Goal: Task Accomplishment & Management: Use online tool/utility

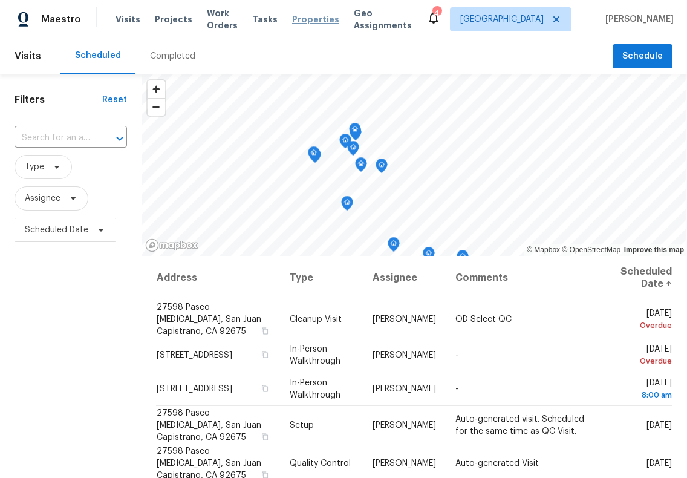
click at [294, 16] on span "Properties" at bounding box center [315, 19] width 47 height 12
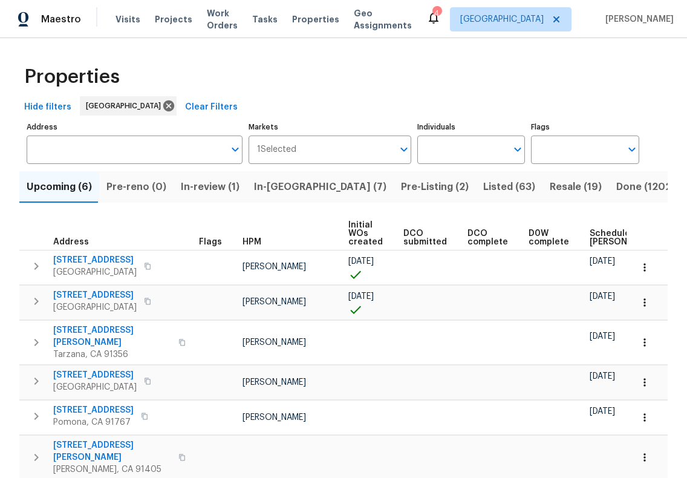
click at [262, 199] on button "In-[GEOGRAPHIC_DATA] (7)" at bounding box center [320, 186] width 147 height 31
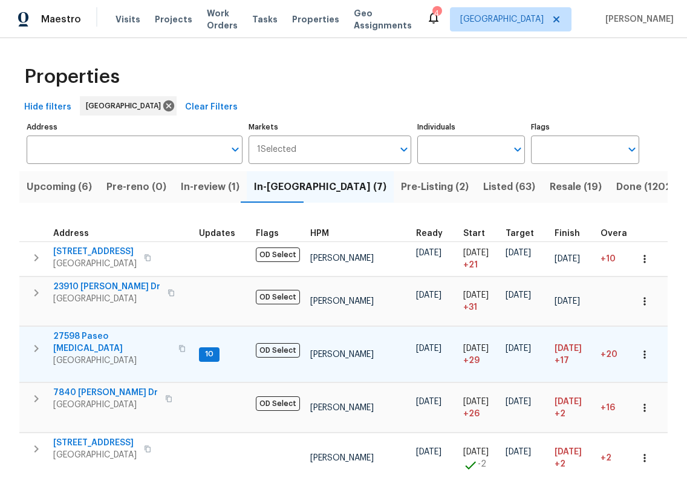
scroll to position [61, 0]
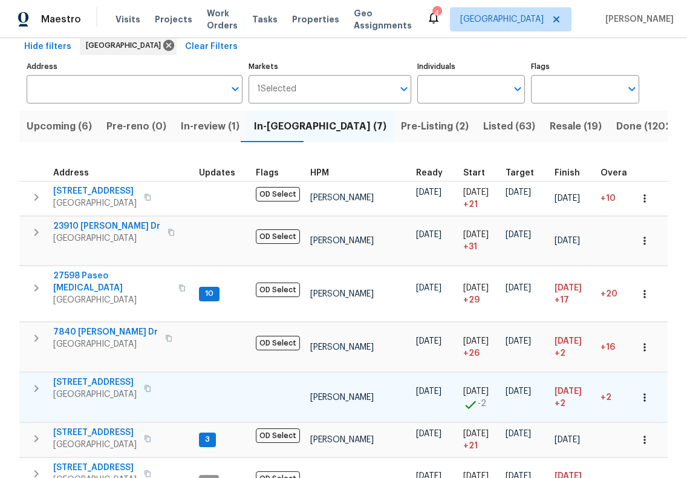
click at [102, 382] on span "[STREET_ADDRESS]" at bounding box center [94, 382] width 83 height 12
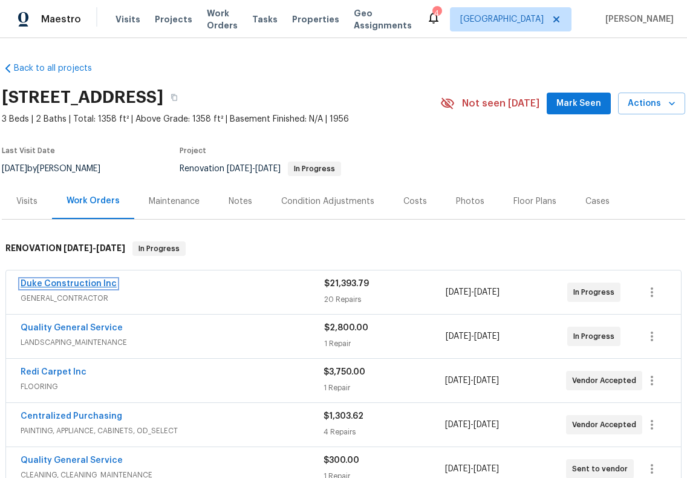
click at [74, 286] on link "Duke Construction Inc" at bounding box center [69, 284] width 96 height 8
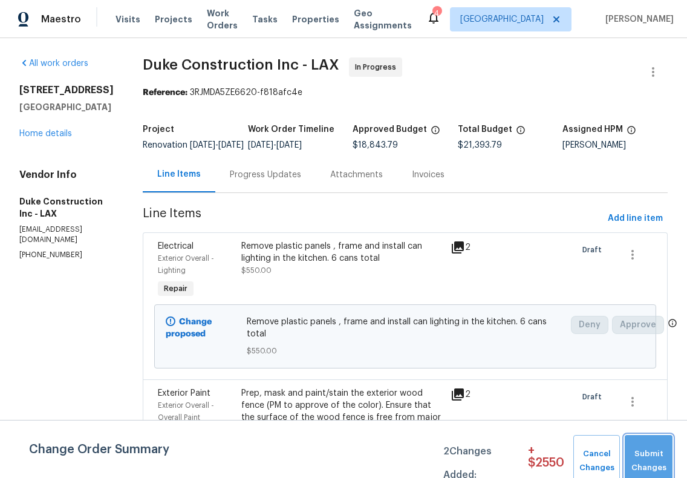
click at [639, 459] on span "Submit Changes" at bounding box center [649, 461] width 36 height 28
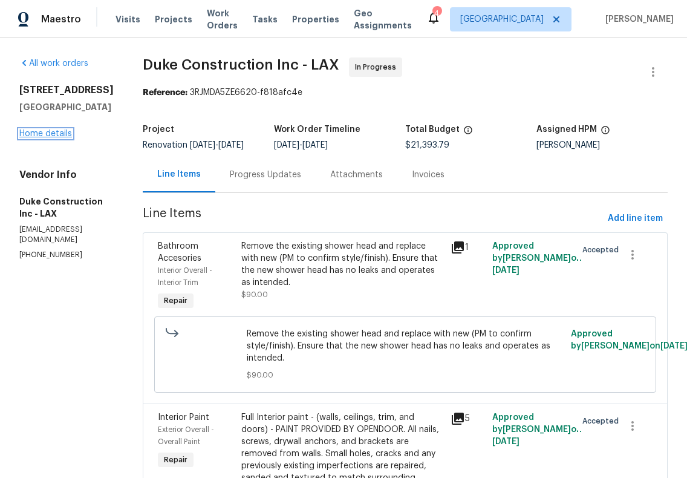
click at [44, 131] on link "Home details" at bounding box center [45, 133] width 53 height 8
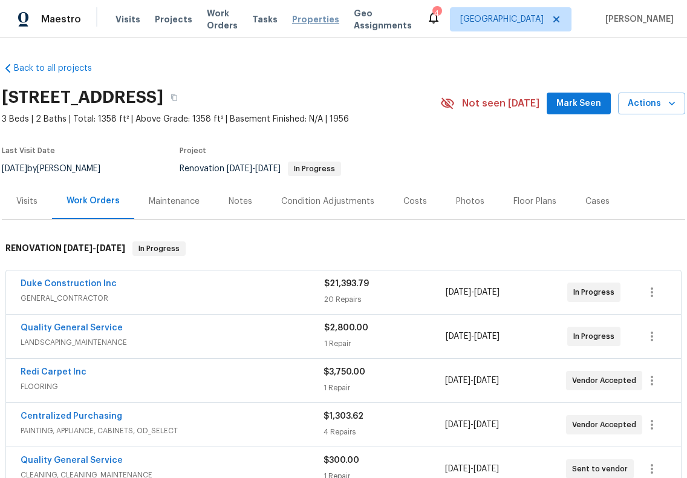
click at [311, 21] on span "Properties" at bounding box center [315, 19] width 47 height 12
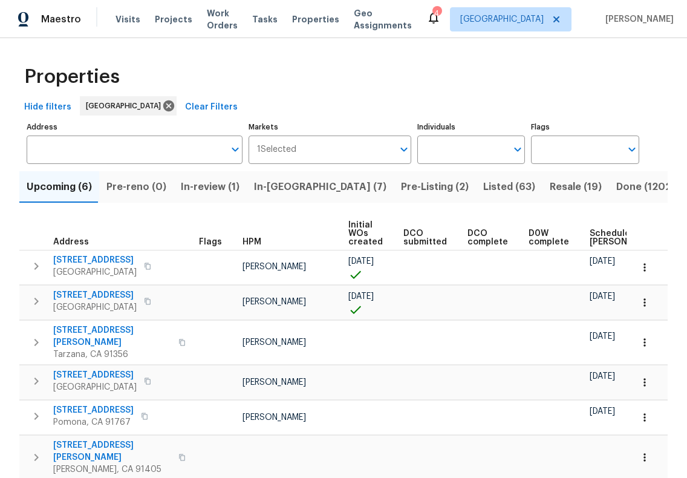
click at [257, 183] on span "In-reno (7)" at bounding box center [320, 186] width 132 height 17
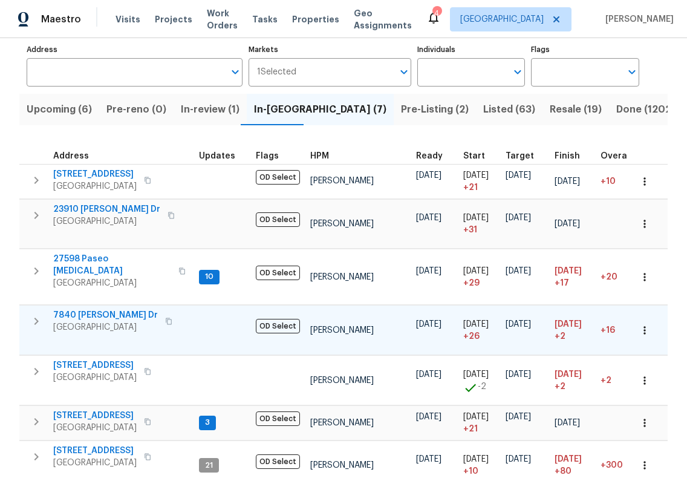
scroll to position [121, 0]
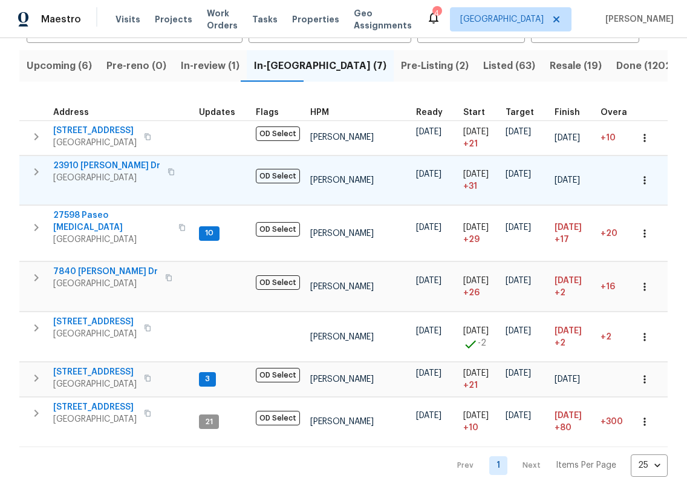
click at [106, 163] on span "23910 Jensen Dr" at bounding box center [106, 166] width 107 height 12
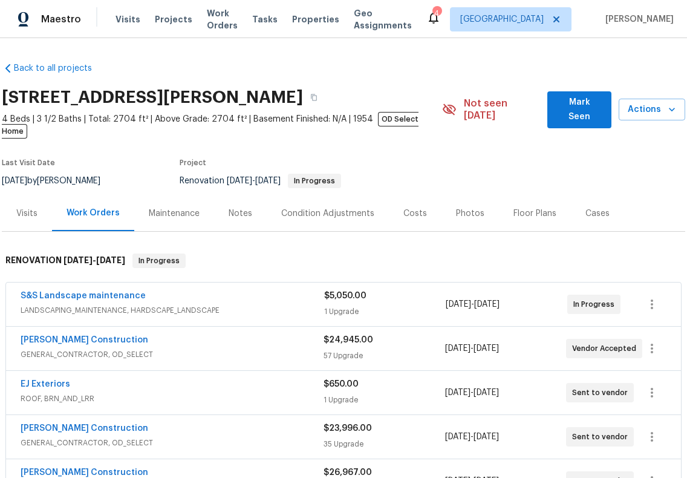
click at [235, 208] on div "Notes" at bounding box center [241, 214] width 24 height 12
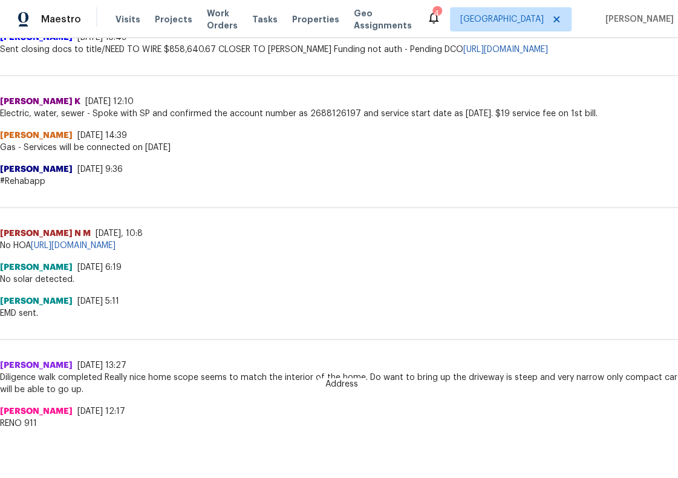
scroll to position [484, 0]
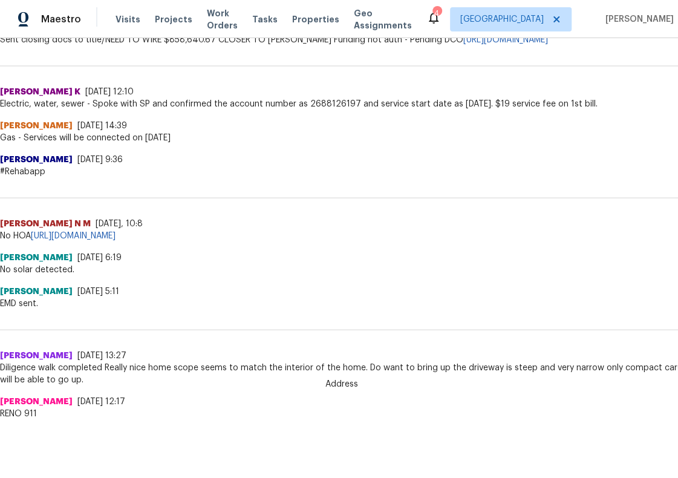
drag, startPoint x: 310, startPoint y: 303, endPoint x: 254, endPoint y: 303, distance: 55.7
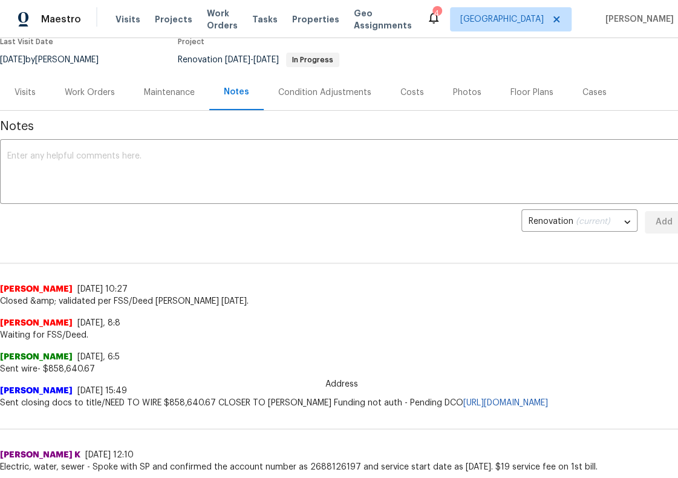
scroll to position [61, 0]
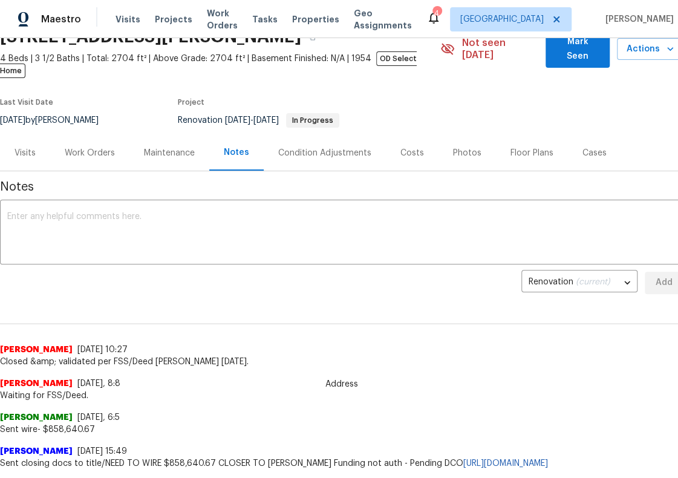
drag, startPoint x: 126, startPoint y: 166, endPoint x: 104, endPoint y: 167, distance: 21.8
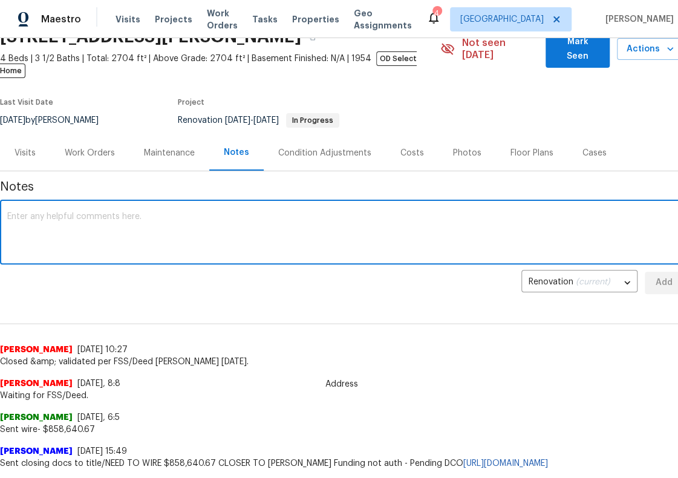
drag, startPoint x: 148, startPoint y: 234, endPoint x: 144, endPoint y: 243, distance: 9.8
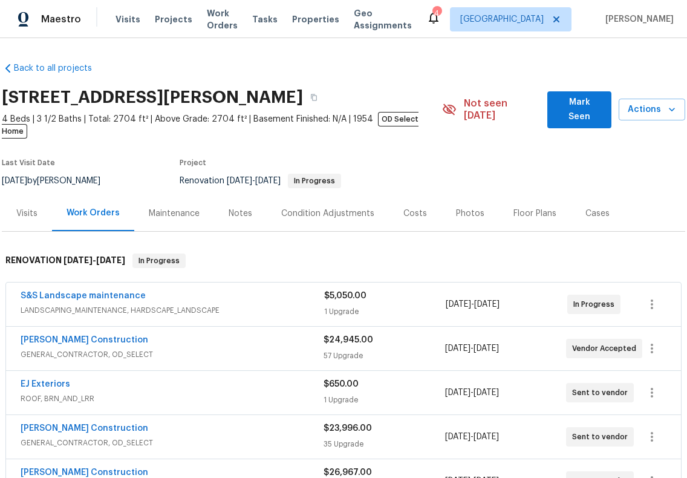
drag, startPoint x: 151, startPoint y: 286, endPoint x: 151, endPoint y: 279, distance: 6.7
click at [326, 15] on span "Properties" at bounding box center [315, 19] width 47 height 12
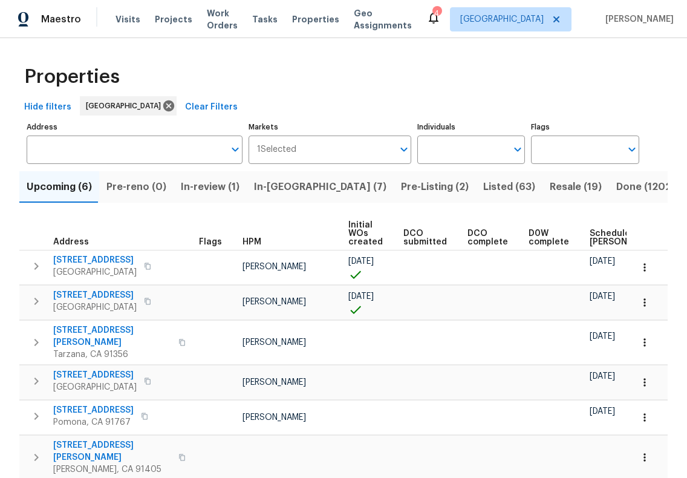
click at [273, 195] on span "In-reno (7)" at bounding box center [320, 186] width 132 height 17
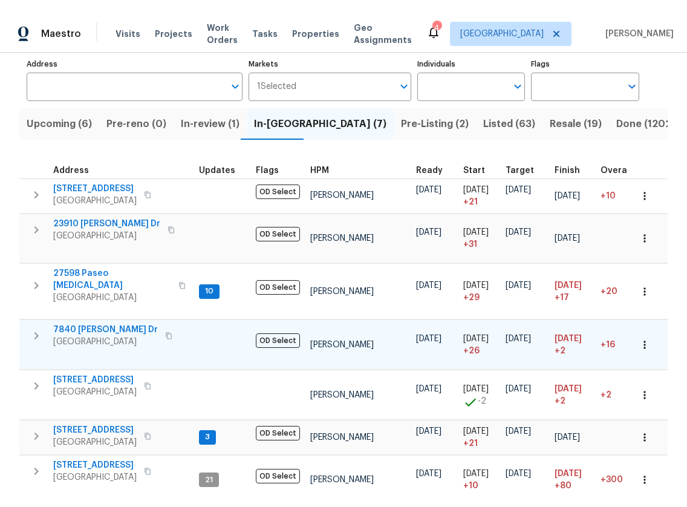
scroll to position [121, 0]
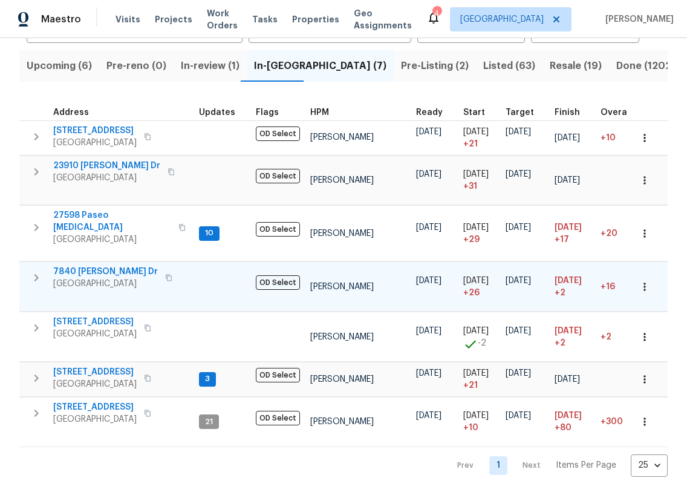
click at [103, 268] on span "7840 Hillary Dr" at bounding box center [105, 272] width 105 height 12
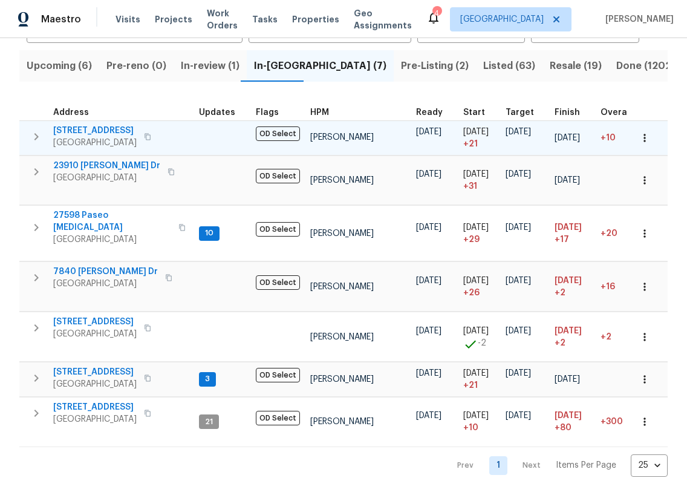
click at [77, 130] on span "2909 10th St Apt 4" at bounding box center [94, 131] width 83 height 12
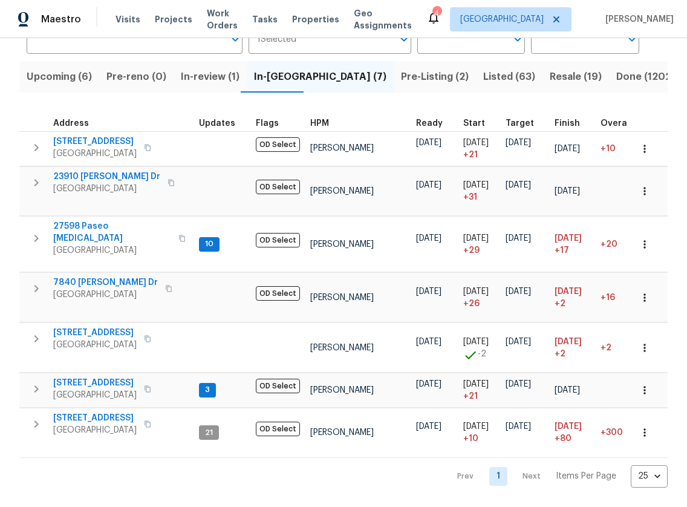
scroll to position [111, 0]
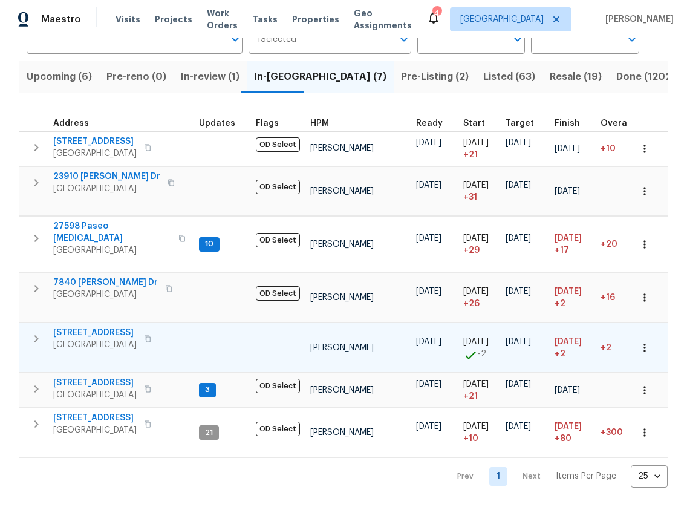
click at [71, 332] on span "13864 Lexicon Ave" at bounding box center [94, 333] width 83 height 12
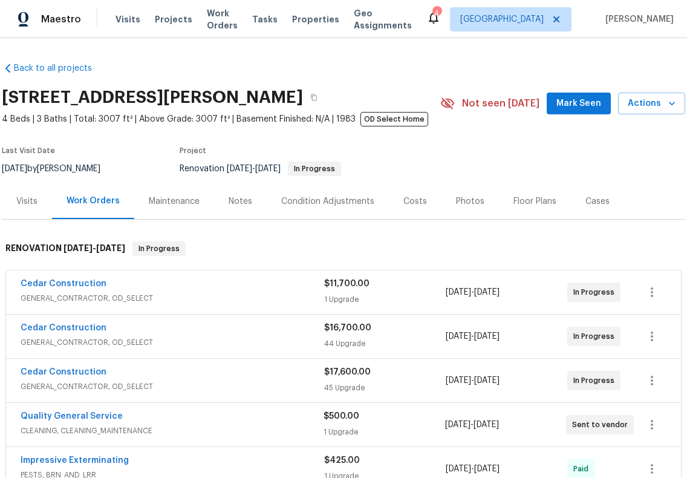
click at [247, 209] on div "Notes" at bounding box center [240, 201] width 53 height 36
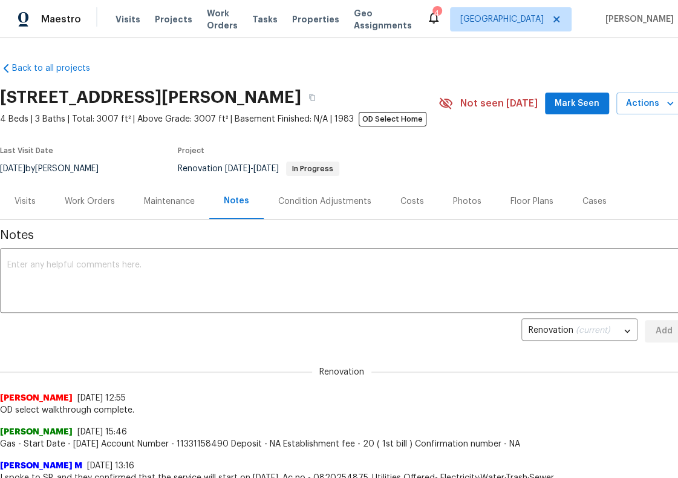
scroll to position [61, 0]
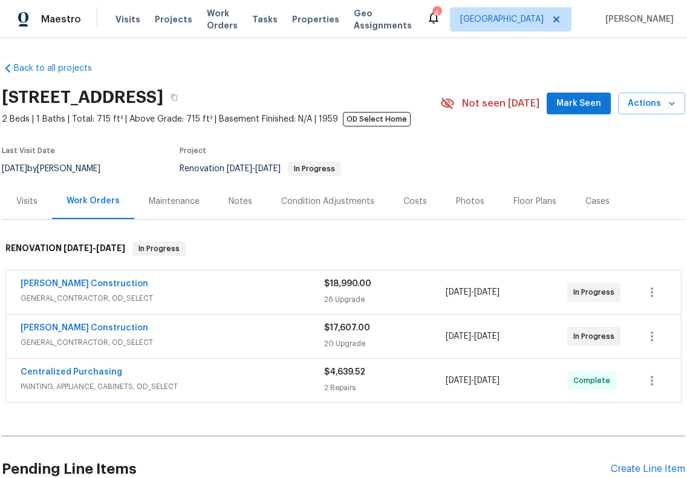
click at [236, 203] on div "Notes" at bounding box center [241, 201] width 24 height 12
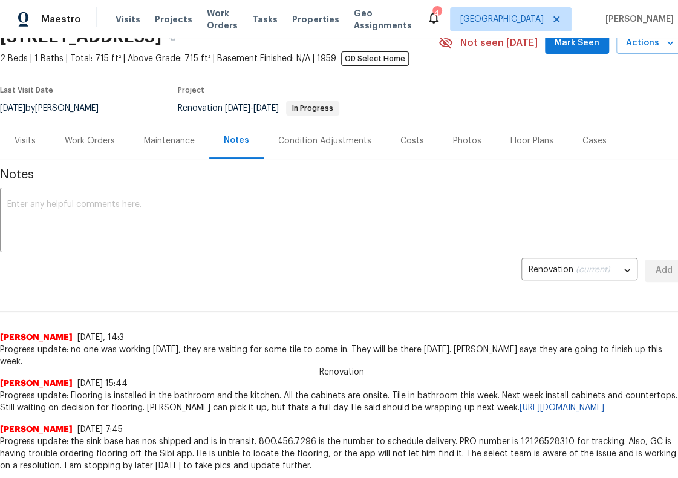
scroll to position [121, 0]
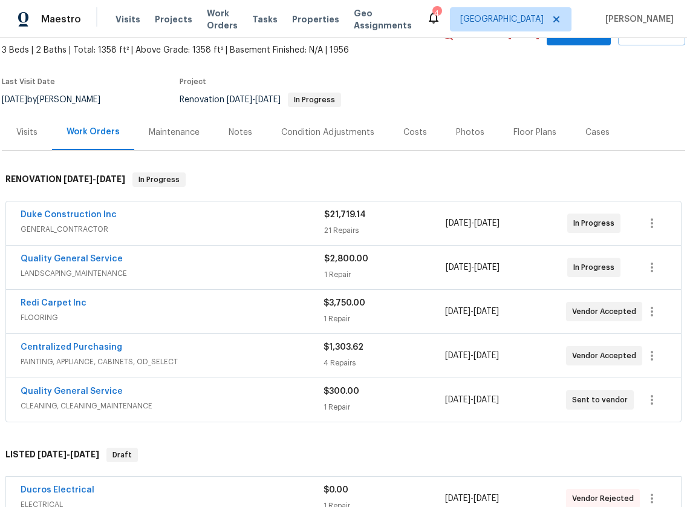
scroll to position [61, 0]
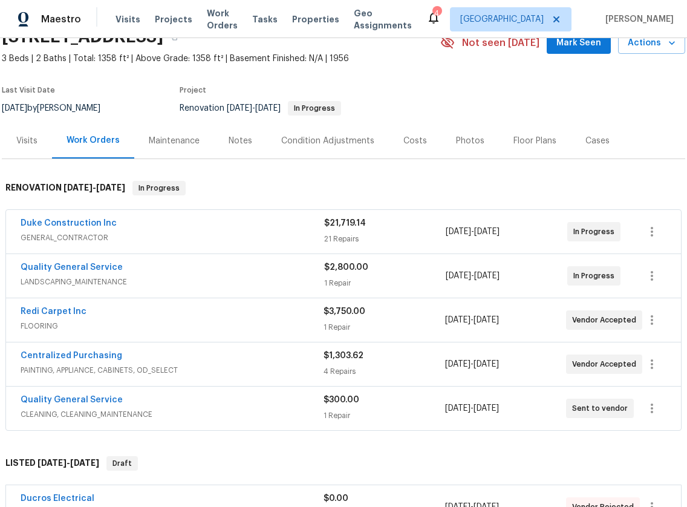
click at [298, 139] on div "Condition Adjustments" at bounding box center [327, 141] width 93 height 12
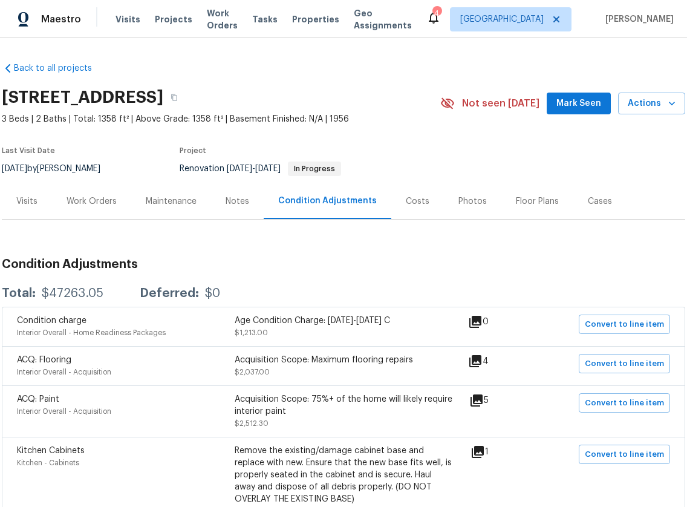
click at [93, 213] on div "Work Orders" at bounding box center [91, 201] width 79 height 36
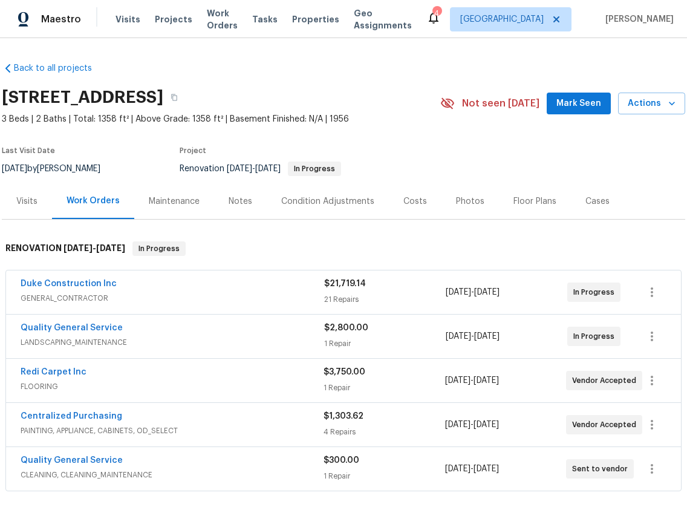
click at [309, 385] on span "FLOORING" at bounding box center [172, 387] width 303 height 12
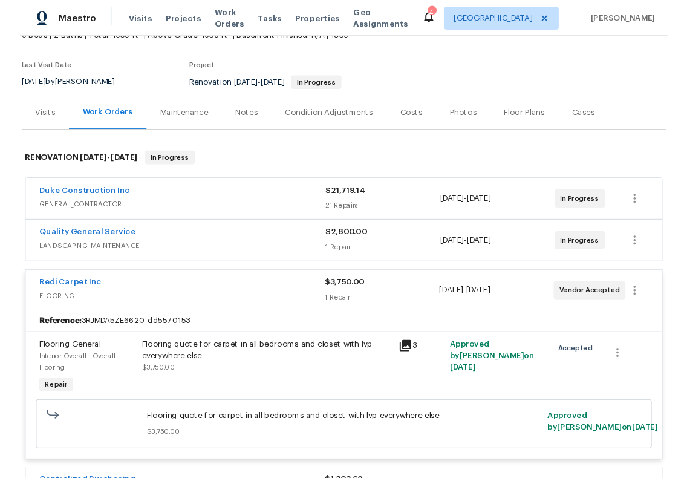
scroll to position [121, 0]
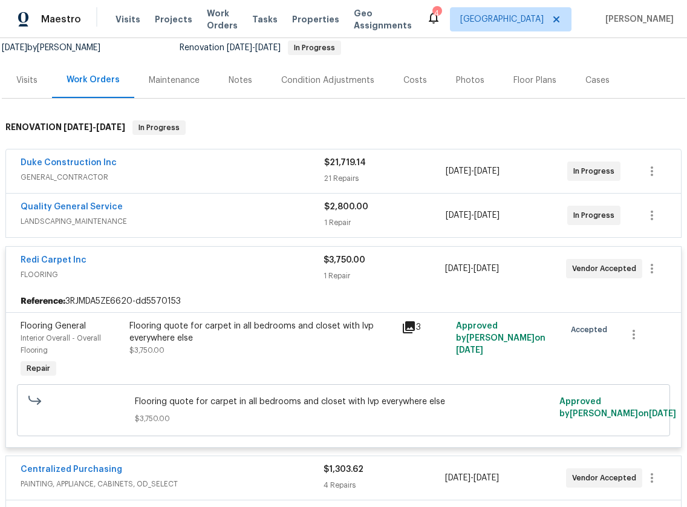
click at [286, 335] on div "Flooring quote for carpet in all bedrooms and closet with lvp everywhere else" at bounding box center [261, 332] width 265 height 24
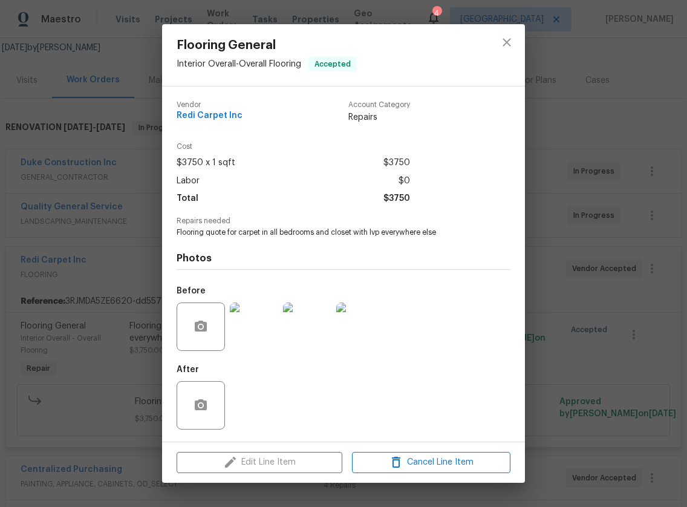
click at [252, 467] on div "Edit Line Item Cancel Line Item" at bounding box center [343, 462] width 363 height 41
click at [252, 468] on div "Edit Line Item Cancel Line Item" at bounding box center [343, 462] width 363 height 41
click at [257, 456] on div "Edit Line Item Cancel Line Item" at bounding box center [343, 462] width 363 height 41
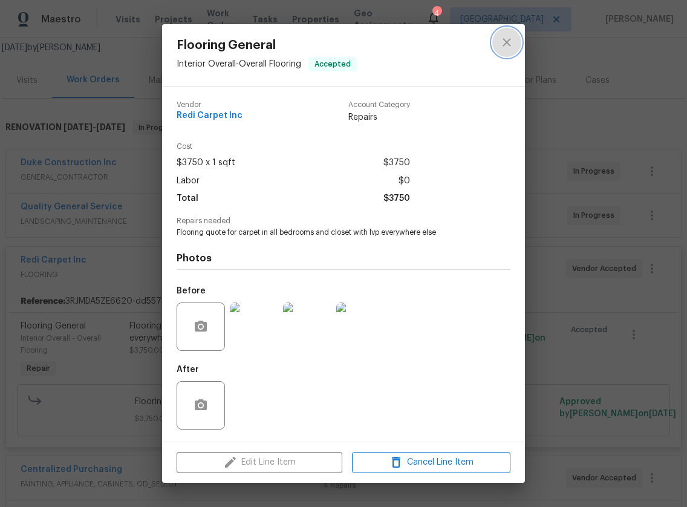
click at [511, 40] on icon "close" at bounding box center [507, 42] width 15 height 15
drag, startPoint x: 511, startPoint y: 40, endPoint x: 557, endPoint y: 325, distance: 288.6
click at [511, 42] on icon "close" at bounding box center [507, 42] width 15 height 15
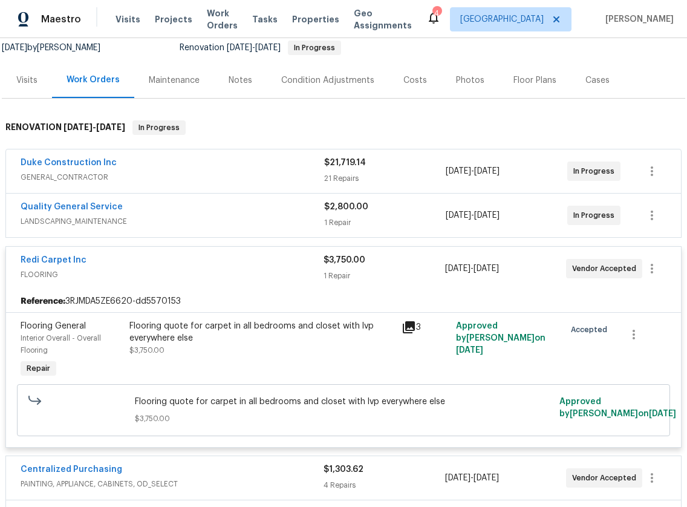
click at [616, 417] on div "Approved by [PERSON_NAME] on [DATE]" at bounding box center [609, 410] width 106 height 36
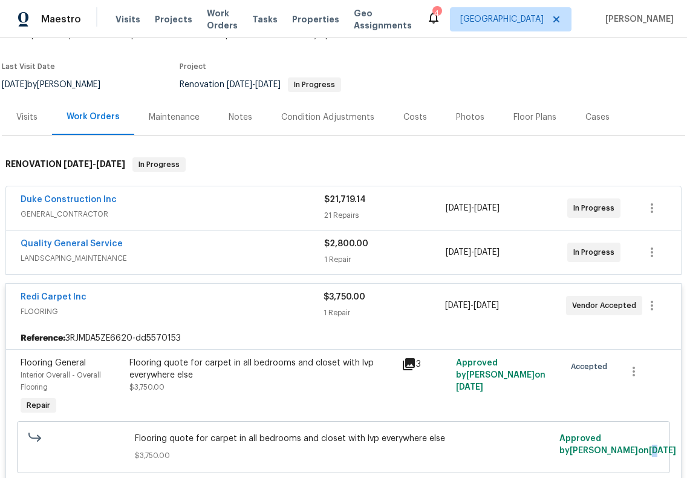
scroll to position [0, 0]
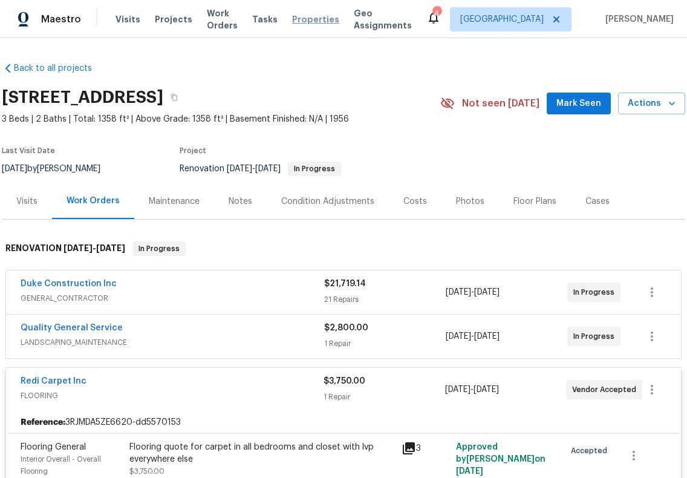
click at [319, 20] on span "Properties" at bounding box center [315, 19] width 47 height 12
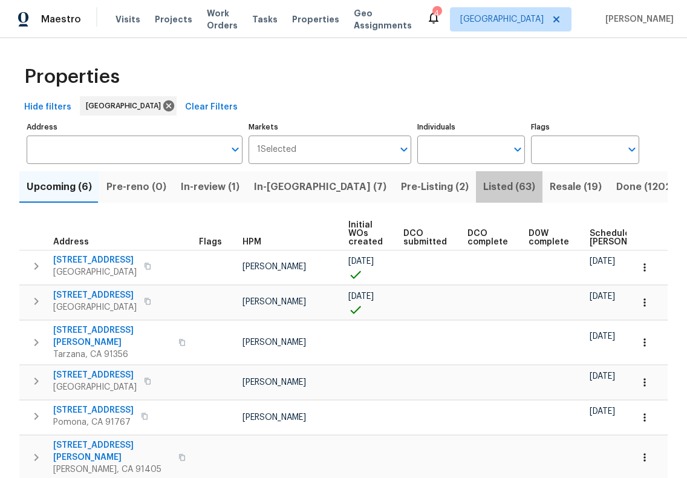
click at [483, 188] on span "Listed (63)" at bounding box center [509, 186] width 52 height 17
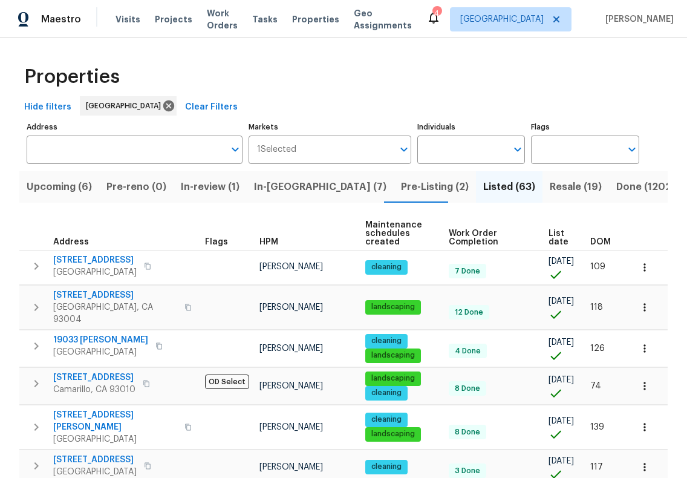
click at [267, 243] on span "HPM" at bounding box center [269, 242] width 19 height 8
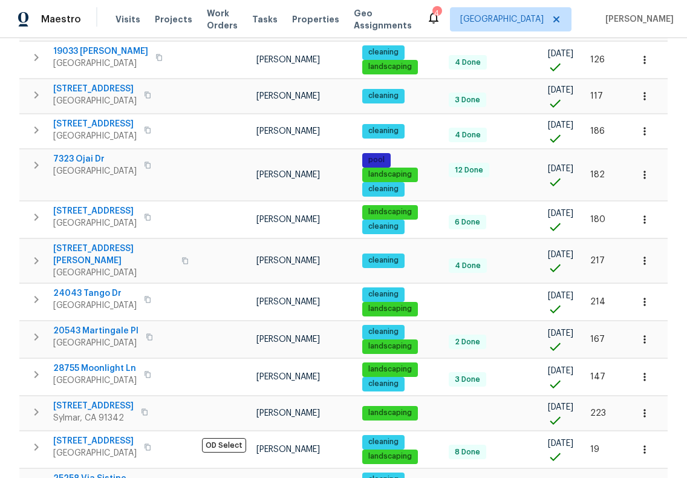
scroll to position [803, 0]
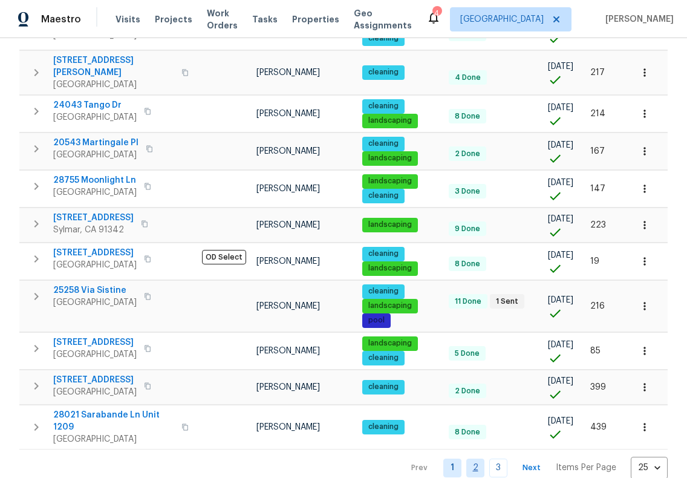
click at [467, 459] on link "2" at bounding box center [475, 468] width 18 height 19
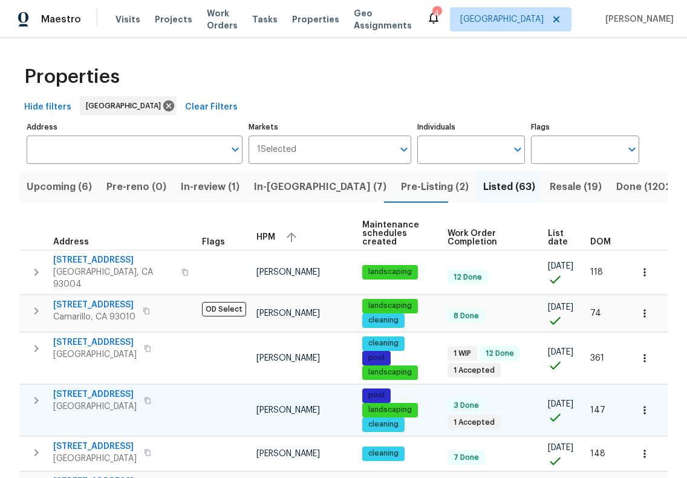
click at [103, 388] on span "369 White Bark Ln" at bounding box center [94, 394] width 83 height 12
click at [394, 198] on button "Pre-Listing (2)" at bounding box center [435, 186] width 82 height 31
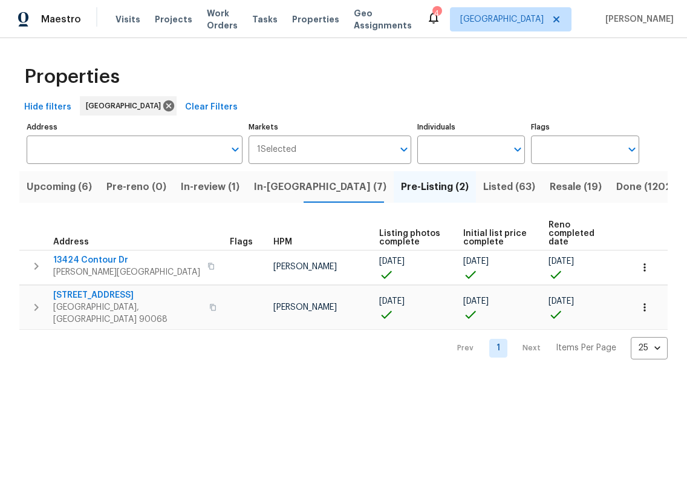
click at [220, 192] on span "In-review (1)" at bounding box center [210, 186] width 59 height 17
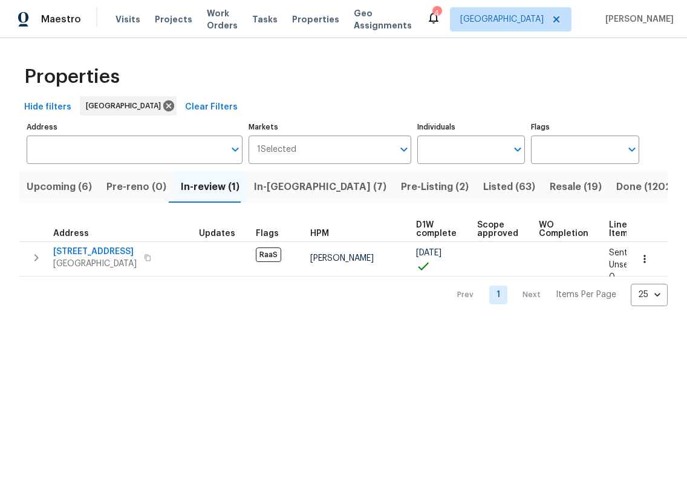
click at [57, 191] on span "Upcoming (6)" at bounding box center [59, 186] width 65 height 17
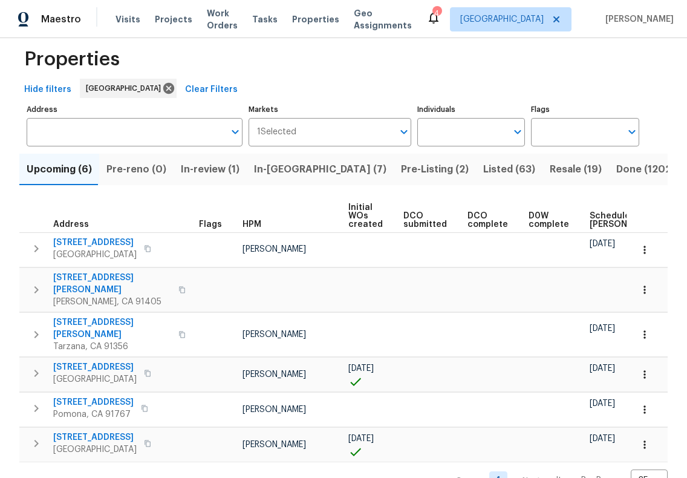
scroll to position [57, 0]
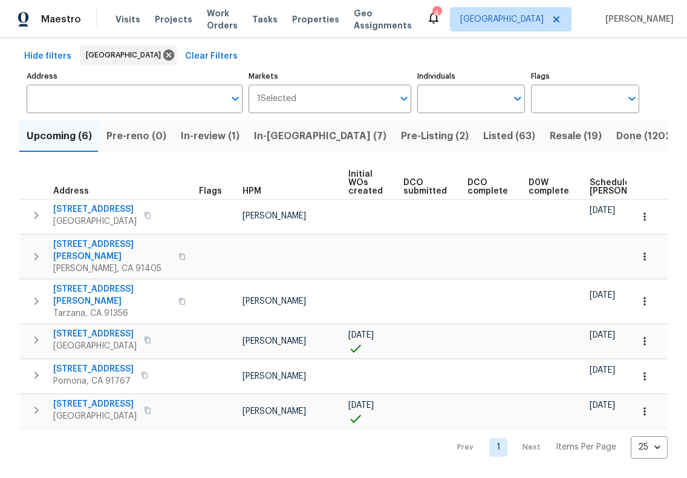
click at [284, 131] on span "In-reno (7)" at bounding box center [320, 136] width 132 height 17
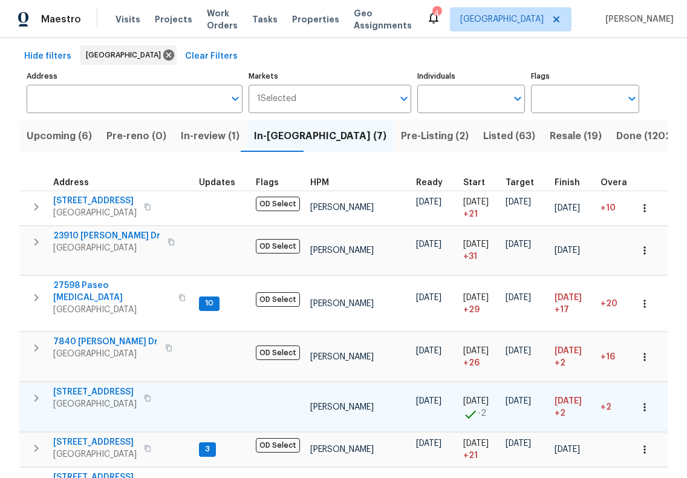
scroll to position [61, 0]
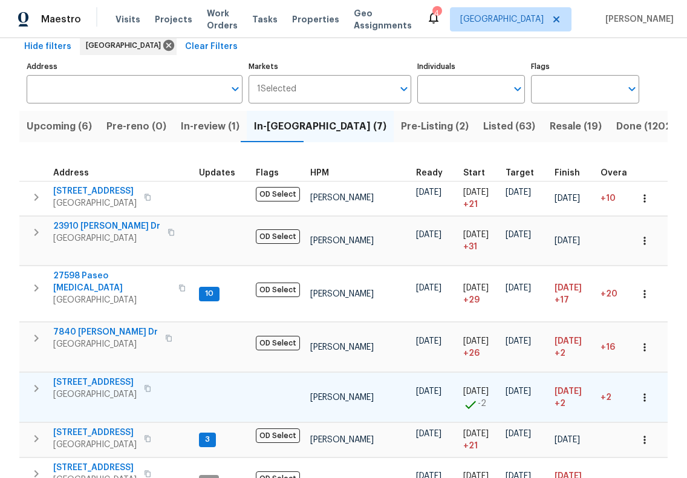
click at [101, 381] on span "[STREET_ADDRESS]" at bounding box center [94, 382] width 83 height 12
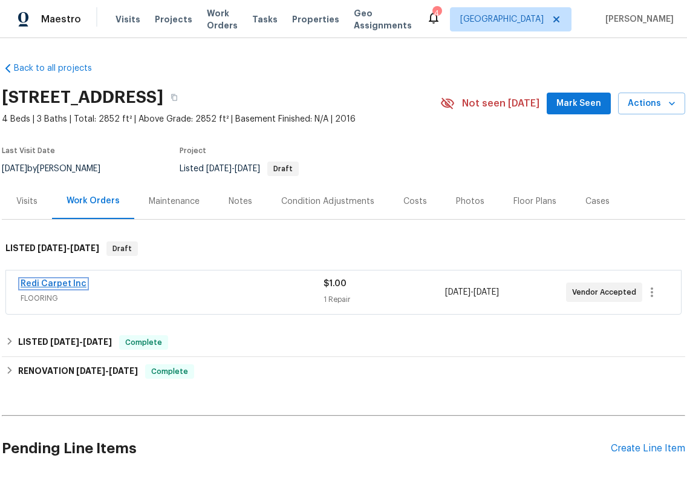
click at [76, 288] on link "Redi Carpet Inc" at bounding box center [54, 284] width 66 height 8
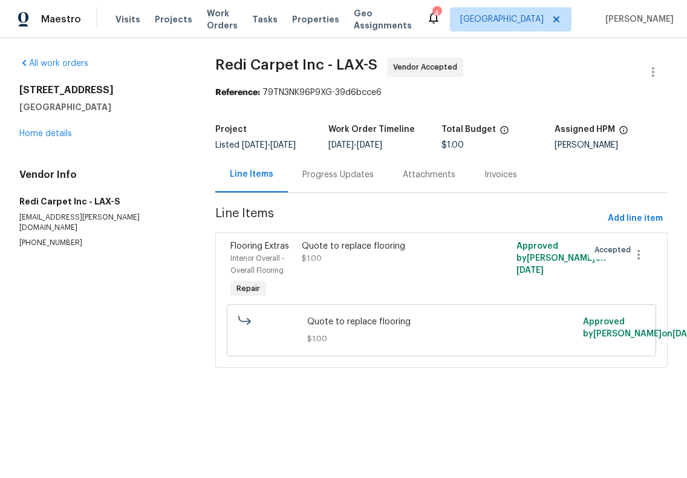
click at [335, 335] on span "$1.00" at bounding box center [441, 339] width 269 height 12
click at [339, 318] on span "Quote to replace flooring" at bounding box center [441, 322] width 269 height 12
click at [327, 251] on div "Quote to replace flooring" at bounding box center [388, 246] width 172 height 12
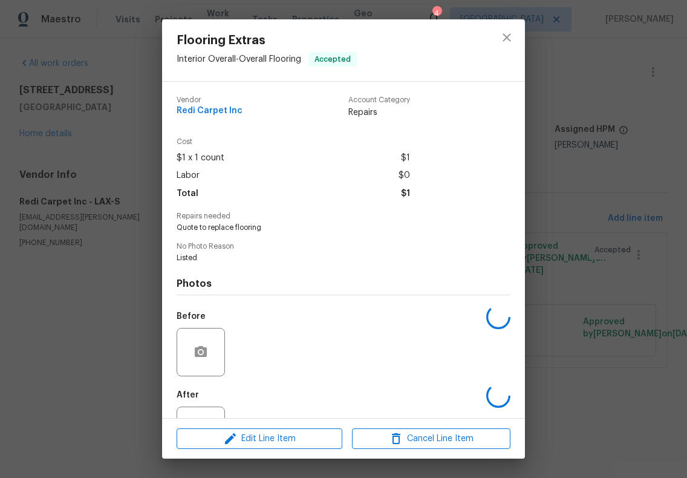
click at [327, 251] on div "No Photo Reason Listed" at bounding box center [344, 253] width 334 height 21
click at [292, 433] on span "Edit Line Item" at bounding box center [259, 438] width 159 height 15
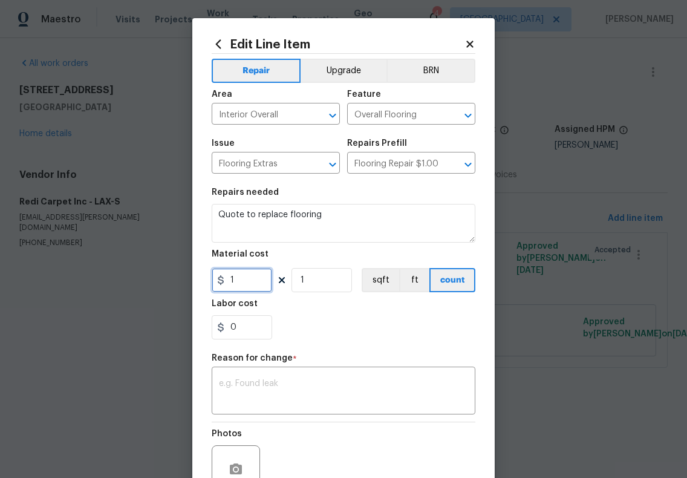
click at [254, 282] on input "1" at bounding box center [242, 280] width 61 height 24
type input "4213.54"
click at [318, 322] on div "0" at bounding box center [344, 327] width 264 height 24
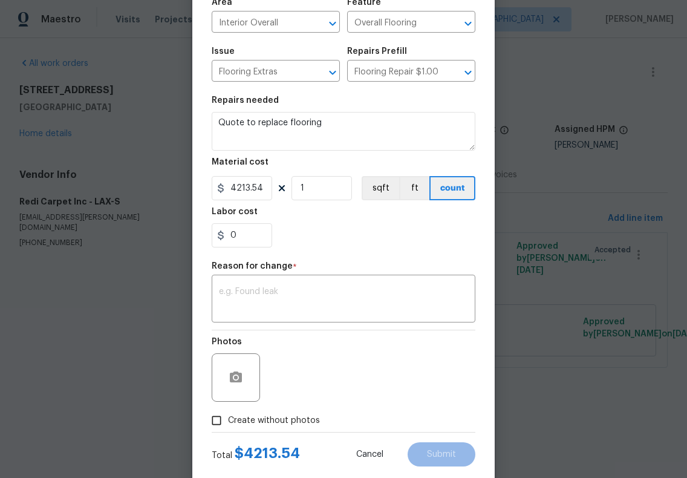
scroll to position [117, 0]
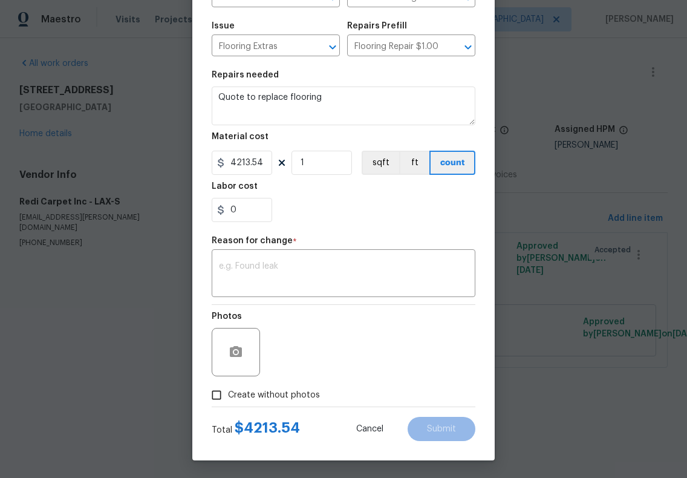
click at [411, 366] on div "Photos" at bounding box center [344, 344] width 264 height 79
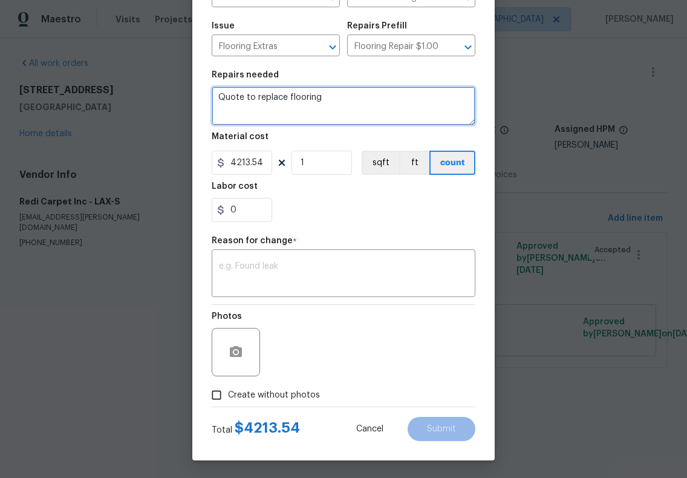
click at [350, 120] on textarea "Quote to replace flooring" at bounding box center [344, 106] width 264 height 39
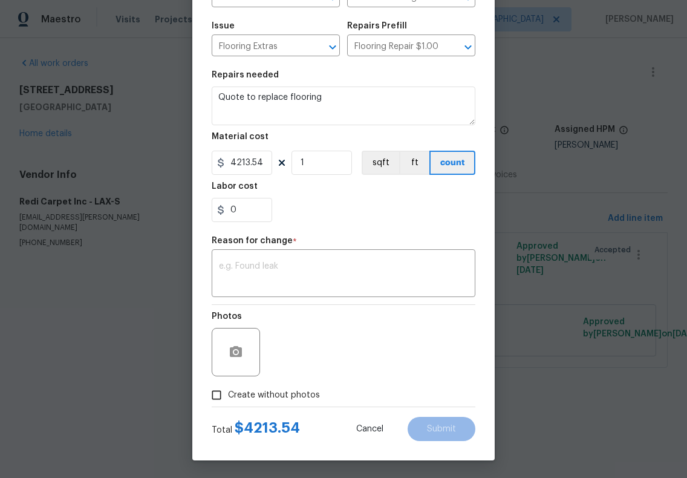
click at [369, 217] on div "0" at bounding box center [344, 210] width 264 height 24
click at [238, 400] on span "Create without photos" at bounding box center [274, 395] width 92 height 13
click at [228, 400] on input "Create without photos" at bounding box center [216, 395] width 23 height 23
checkbox input "true"
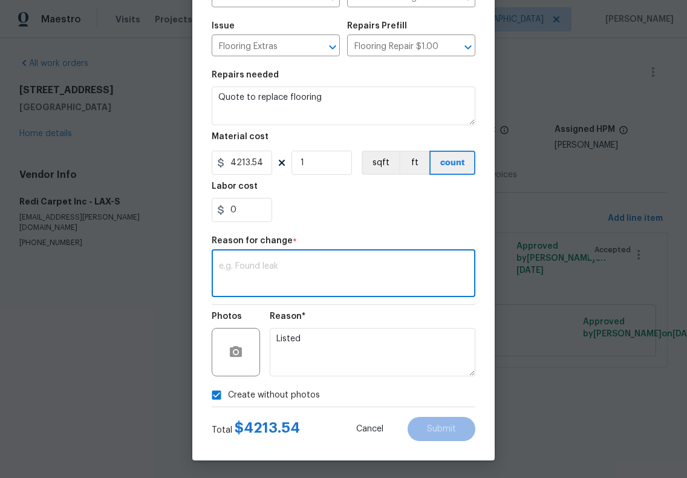
click at [339, 282] on textarea at bounding box center [343, 274] width 249 height 25
click at [313, 270] on textarea at bounding box center [343, 274] width 249 height 25
type textarea "w"
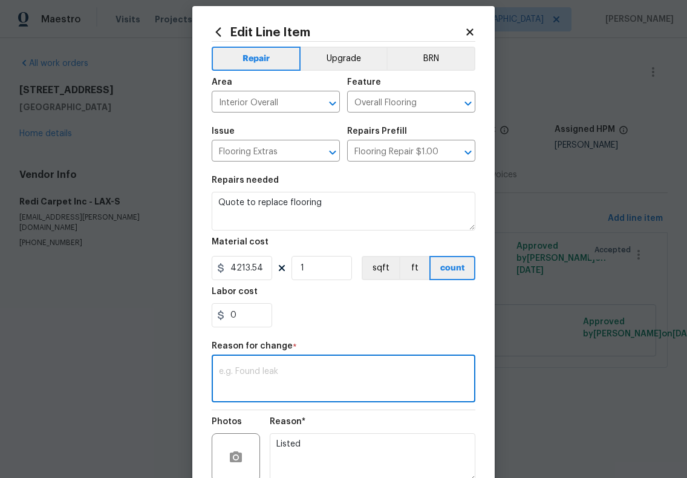
scroll to position [0, 0]
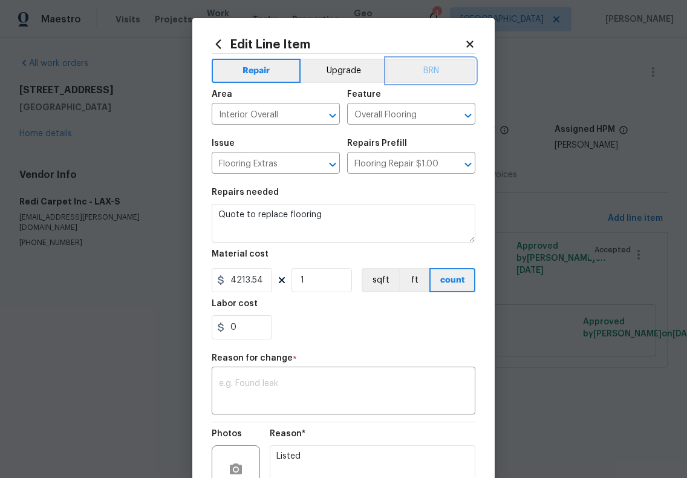
click at [442, 74] on button "BRN" at bounding box center [431, 71] width 89 height 24
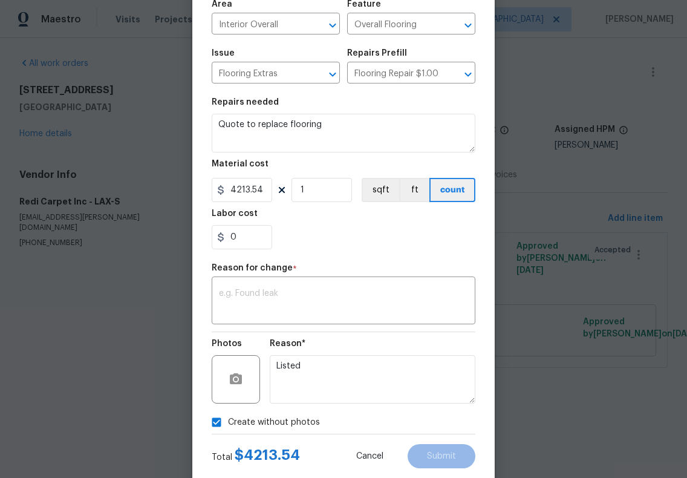
scroll to position [117, 0]
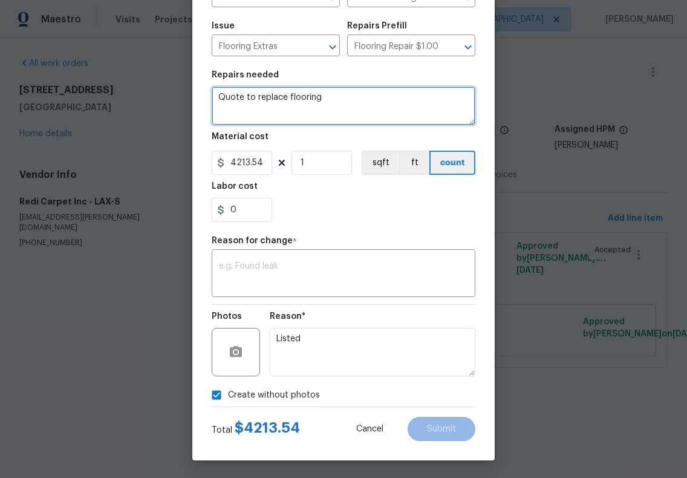
click at [323, 106] on textarea "Quote to replace flooring" at bounding box center [344, 106] width 264 height 39
drag, startPoint x: 445, startPoint y: 98, endPoint x: 375, endPoint y: 96, distance: 70.2
click at [375, 96] on textarea "Full carpet replacement do to complains from visitors" at bounding box center [344, 106] width 264 height 39
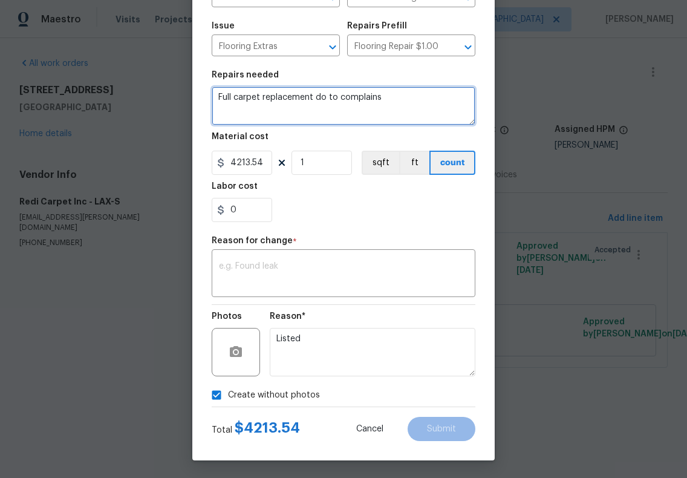
type textarea "Full carpet replacement do to complains"
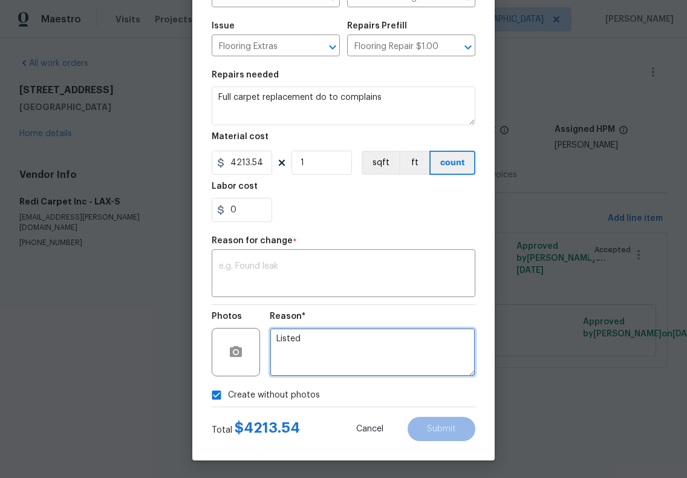
click at [383, 344] on textarea "Listed" at bounding box center [373, 352] width 206 height 48
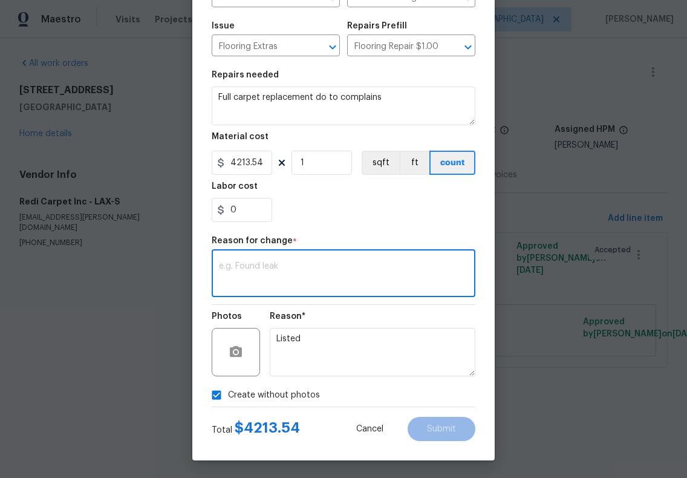
click at [304, 283] on textarea at bounding box center [343, 274] width 249 height 25
click at [300, 283] on textarea at bounding box center [343, 274] width 249 height 25
type textarea "Listed"
click at [432, 431] on span "Submit" at bounding box center [441, 429] width 29 height 9
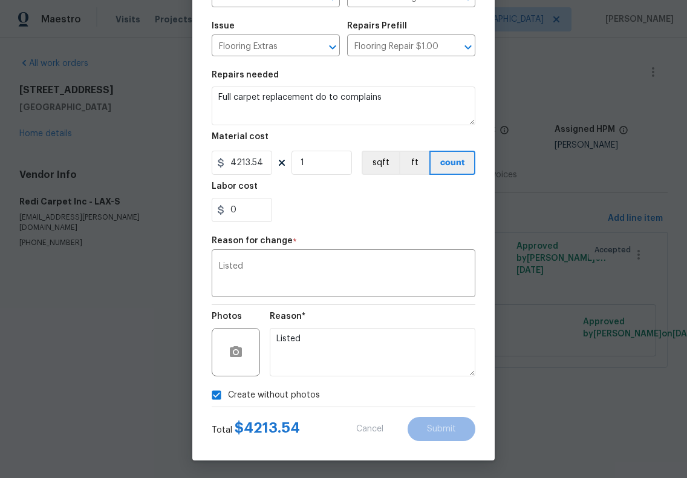
type textarea "Quote to replace flooring"
type input "1"
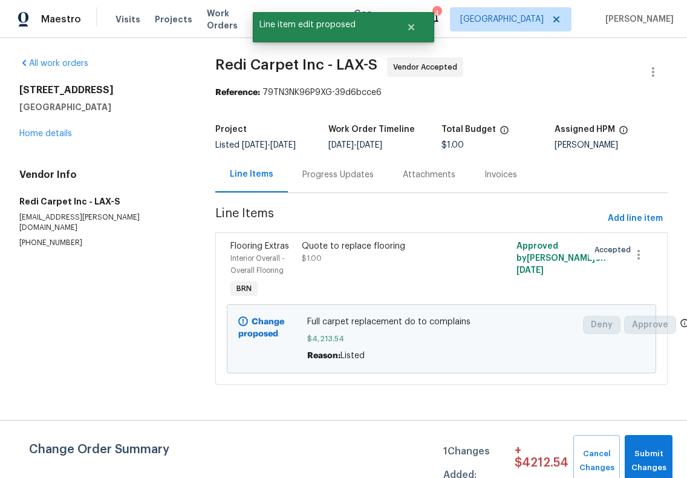
scroll to position [0, 0]
click at [644, 451] on span "Submit Changes" at bounding box center [649, 461] width 36 height 28
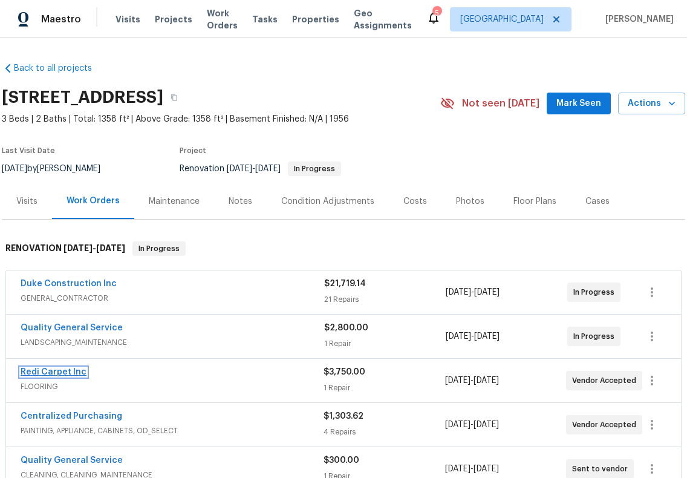
click at [63, 372] on link "Redi Carpet Inc" at bounding box center [54, 372] width 66 height 8
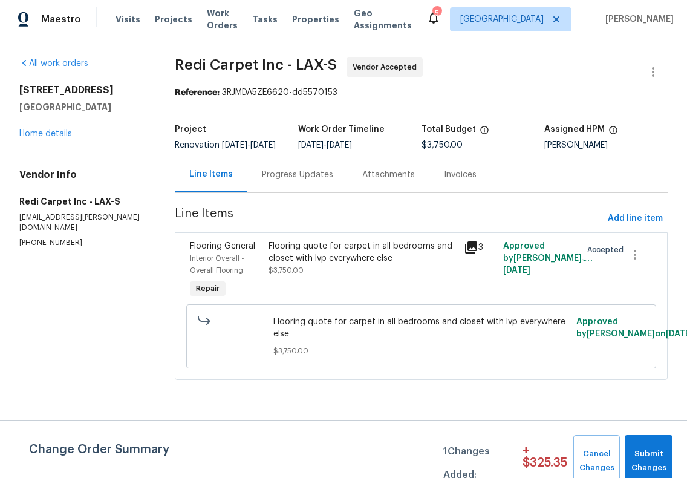
click at [294, 337] on span "Flooring quote for carpet in all bedrooms and closet with lvp everywhere else" at bounding box center [421, 328] width 296 height 24
click at [664, 445] on button "Submit Changes" at bounding box center [649, 461] width 48 height 52
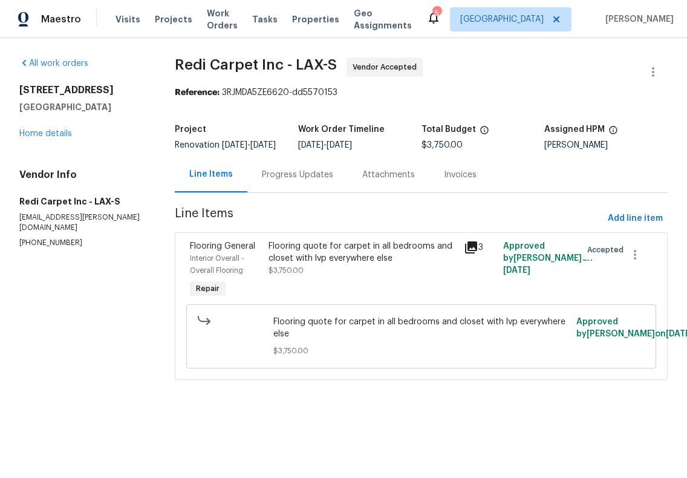
click at [369, 337] on span "Flooring quote for carpet in all bedrooms and closet with lvp everywhere else" at bounding box center [421, 328] width 296 height 24
click at [365, 326] on span "Flooring quote for carpet in all bedrooms and closet with lvp everywhere else" at bounding box center [421, 328] width 296 height 24
click at [350, 264] on div "Flooring quote for carpet in all bedrooms and closet with lvp everywhere else" at bounding box center [363, 252] width 189 height 24
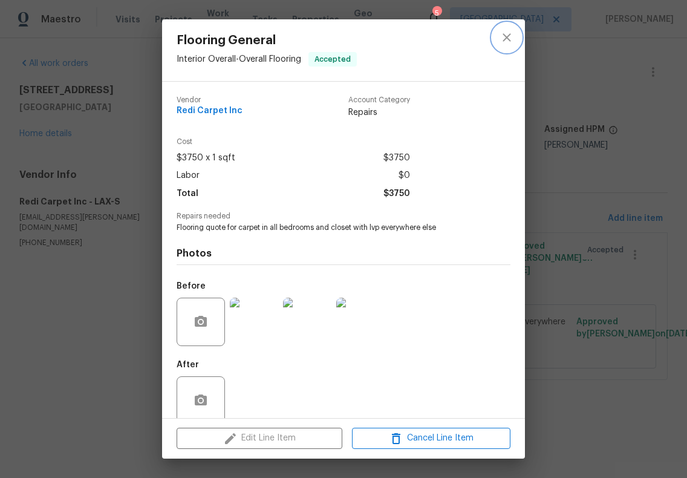
click at [511, 41] on icon "close" at bounding box center [507, 37] width 15 height 15
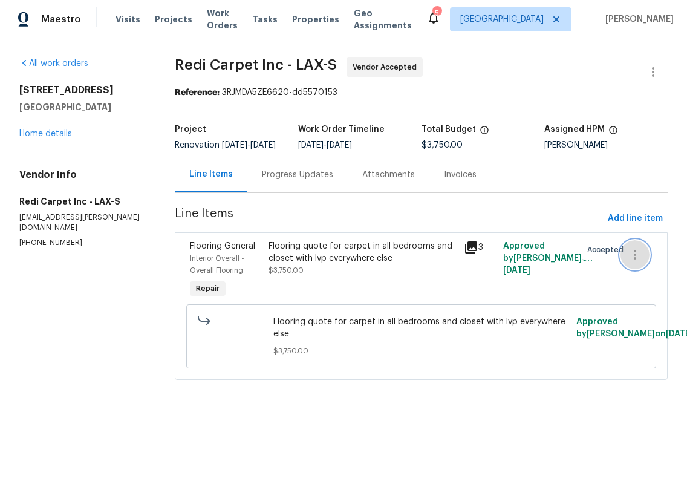
click at [621, 266] on button "button" at bounding box center [635, 254] width 29 height 29
click at [563, 274] on div at bounding box center [343, 239] width 687 height 478
click at [563, 274] on div "Cancel" at bounding box center [343, 239] width 687 height 478
click at [543, 268] on span "Approved by [PERSON_NAME] on [DATE]" at bounding box center [548, 258] width 90 height 33
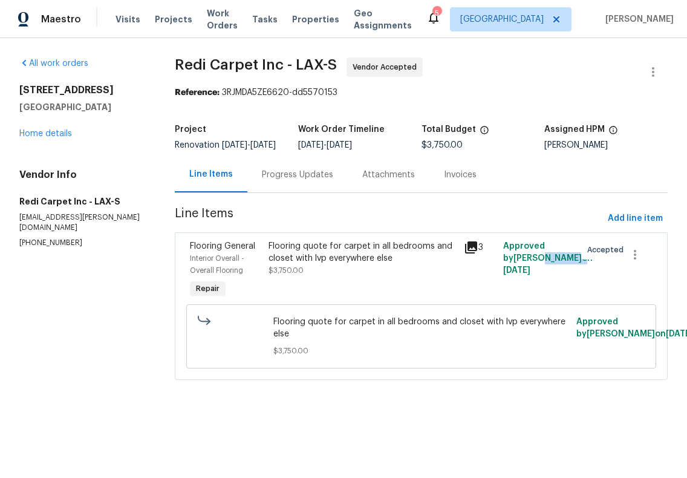
click at [469, 255] on icon at bounding box center [471, 247] width 15 height 15
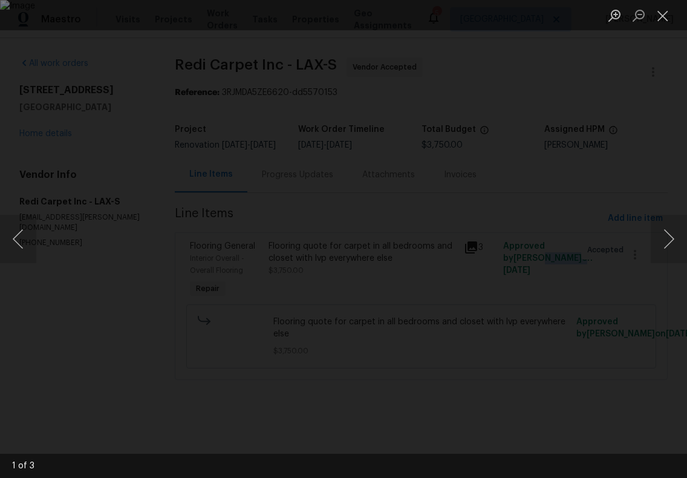
click at [469, 259] on img "Lightbox" at bounding box center [343, 239] width 687 height 478
click at [430, 330] on img "Lightbox" at bounding box center [343, 239] width 687 height 478
click at [667, 20] on button "Close lightbox" at bounding box center [663, 15] width 24 height 21
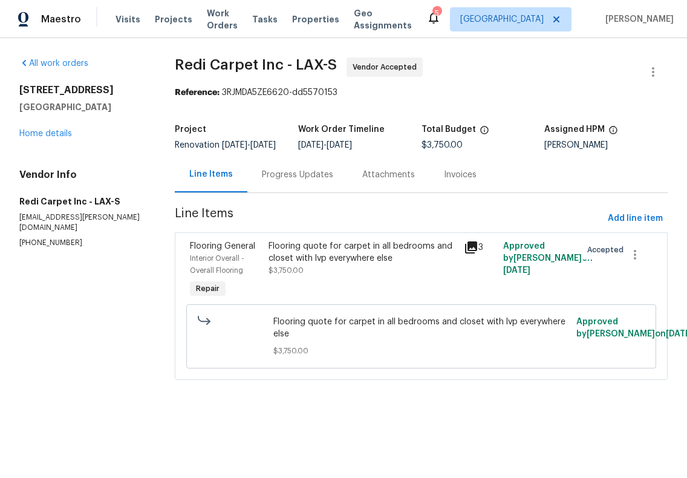
click at [350, 304] on div "Flooring quote for carpet in all bedrooms and closet with lvp everywhere else $…" at bounding box center [363, 271] width 196 height 68
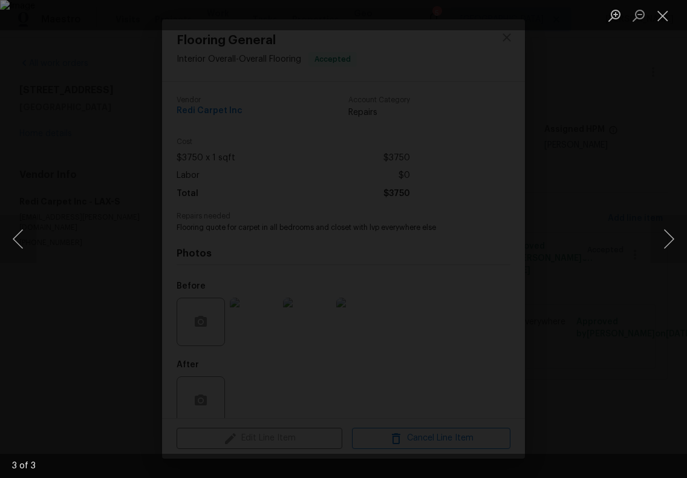
click at [351, 298] on img "Lightbox" at bounding box center [343, 239] width 687 height 478
click at [449, 215] on img "Lightbox" at bounding box center [336, 180] width 1381 height 960
click at [448, 216] on img "Lightbox" at bounding box center [336, 180] width 1381 height 960
click at [447, 218] on img "Lightbox" at bounding box center [336, 180] width 1381 height 960
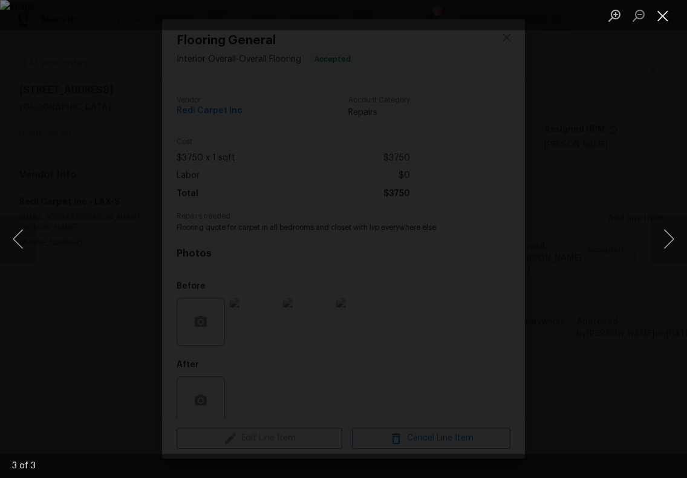
click at [658, 11] on button "Close lightbox" at bounding box center [663, 15] width 24 height 21
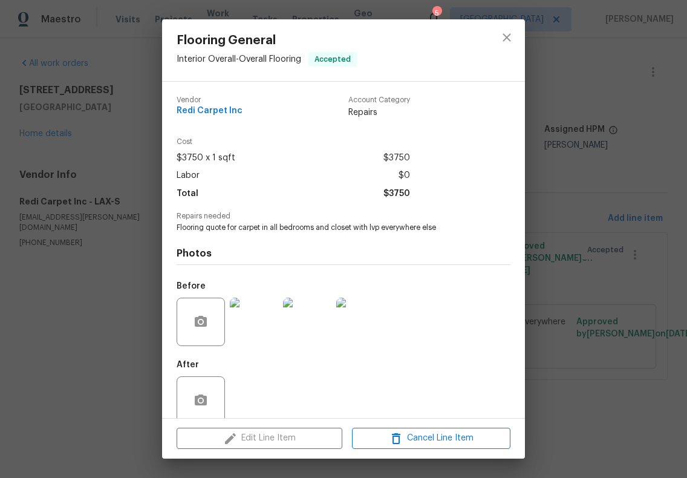
click at [570, 332] on div "Flooring General Interior Overall - Overall Flooring Accepted Vendor Redi Carpe…" at bounding box center [343, 239] width 687 height 478
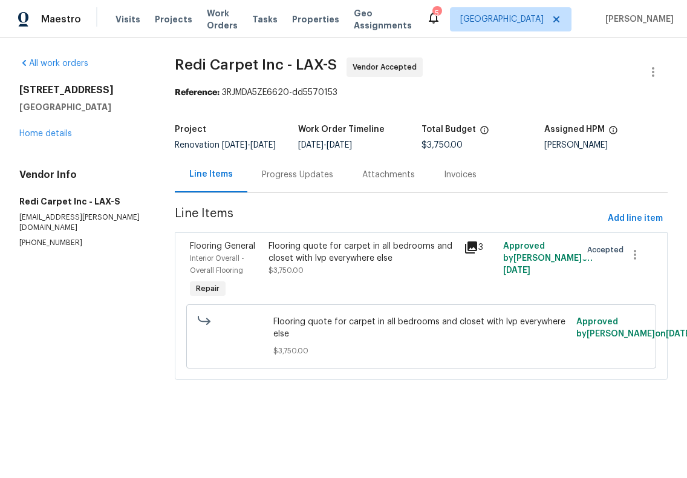
click at [547, 357] on span "$3,750.00" at bounding box center [421, 351] width 296 height 12
click at [578, 338] on span "Approved by [PERSON_NAME] on [DATE]" at bounding box center [635, 328] width 117 height 21
